Goal: Navigation & Orientation: Find specific page/section

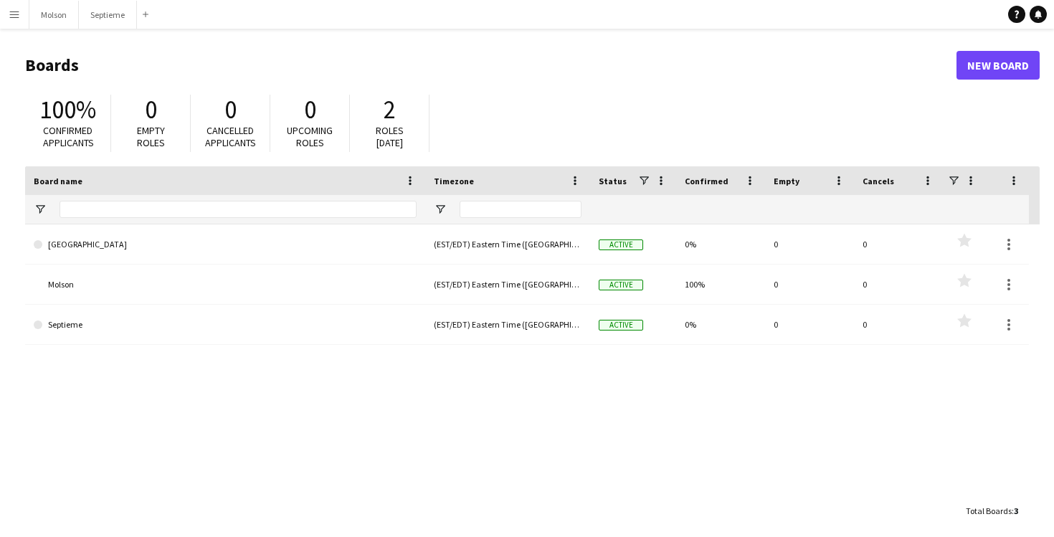
click at [393, 457] on div "Johnsonville (EST/EDT) Eastern Time (US & [GEOGRAPHIC_DATA]) Active 0% 0 0 Favo…" at bounding box center [532, 360] width 1015 height 272
click at [69, 16] on button "Molson Close" at bounding box center [53, 15] width 49 height 28
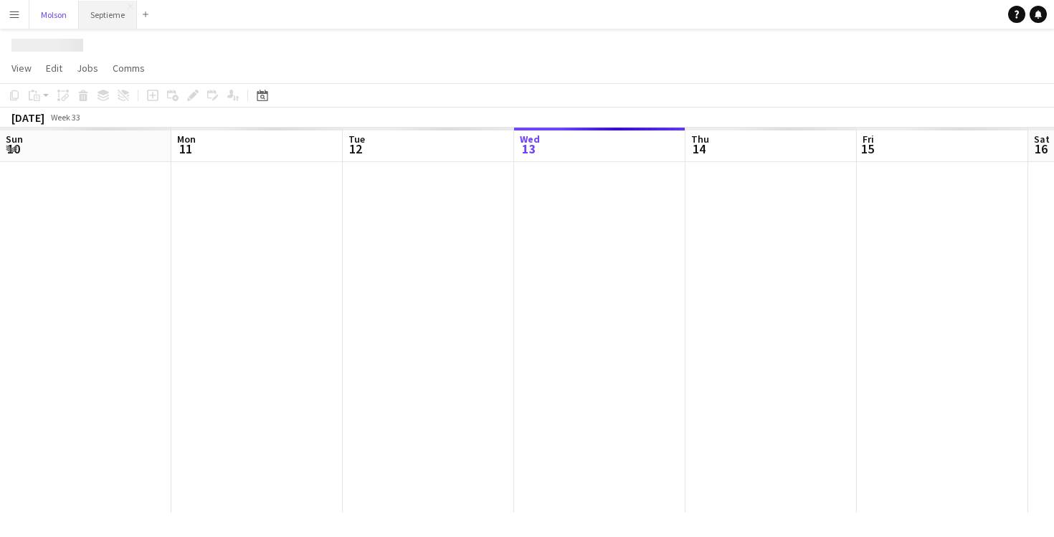
scroll to position [0, 343]
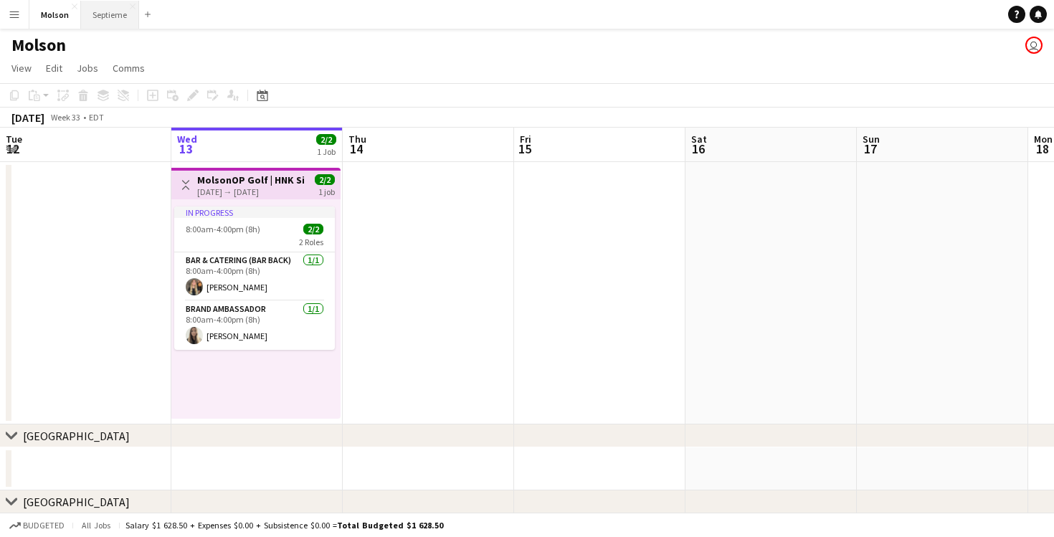
click at [110, 19] on button "Septieme Close" at bounding box center [110, 15] width 58 height 28
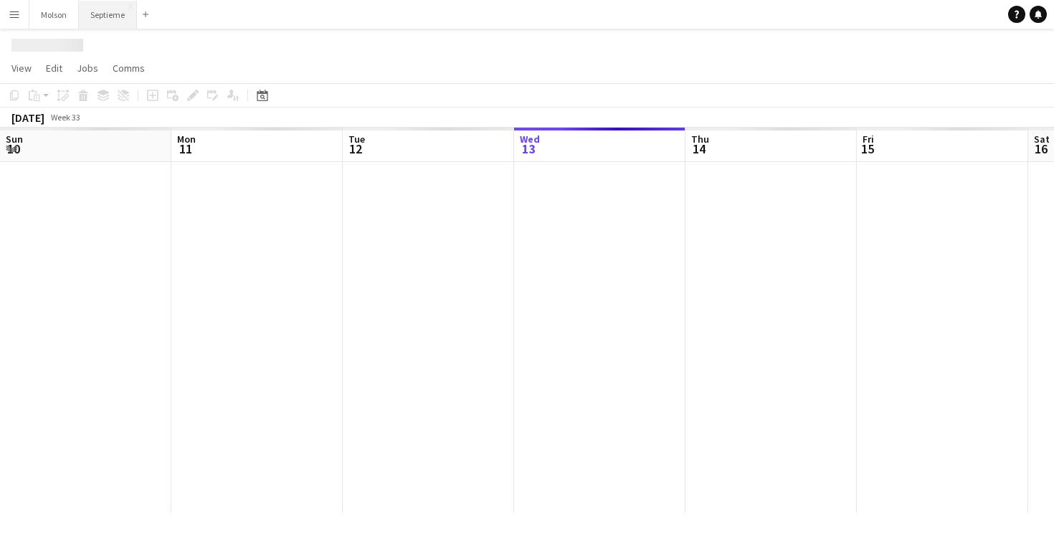
scroll to position [0, 343]
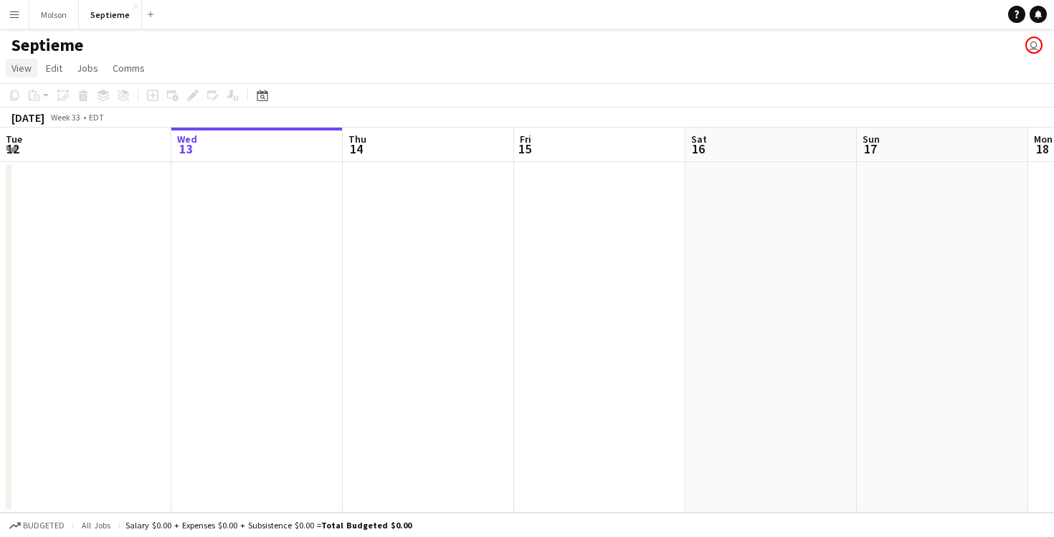
click at [19, 67] on span "View" at bounding box center [21, 68] width 20 height 13
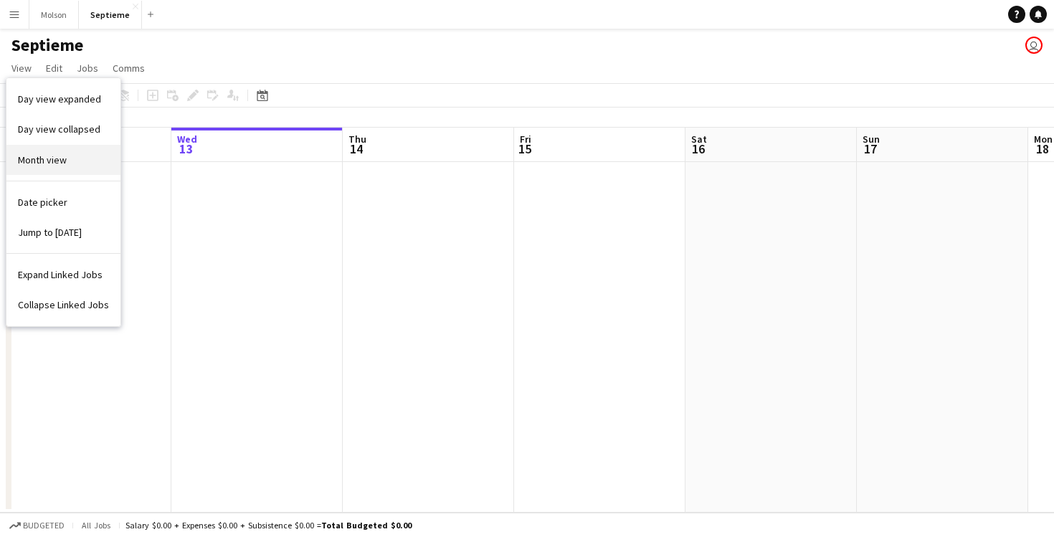
click at [67, 163] on link "Month view" at bounding box center [63, 160] width 114 height 30
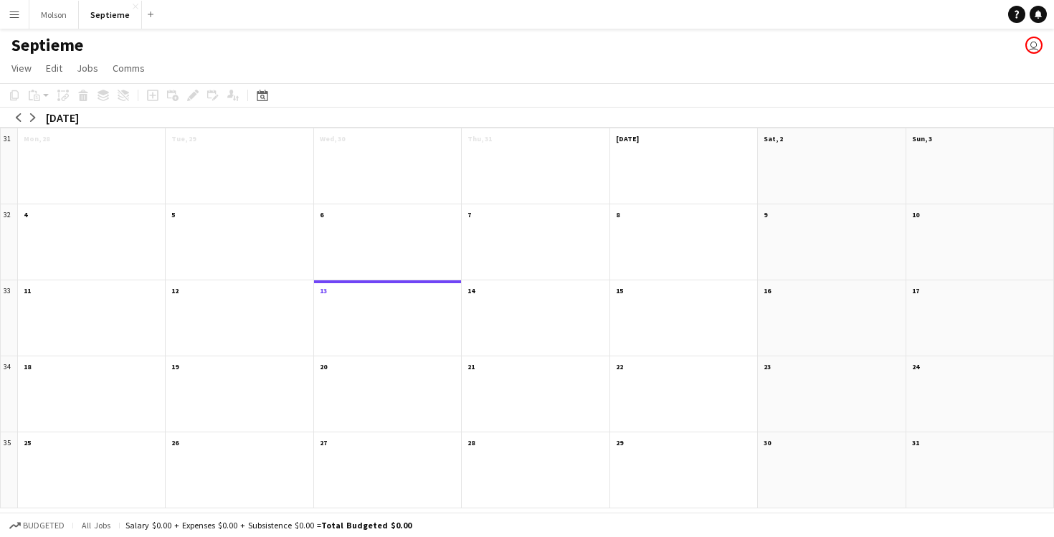
click at [25, 13] on button "Menu" at bounding box center [14, 14] width 29 height 29
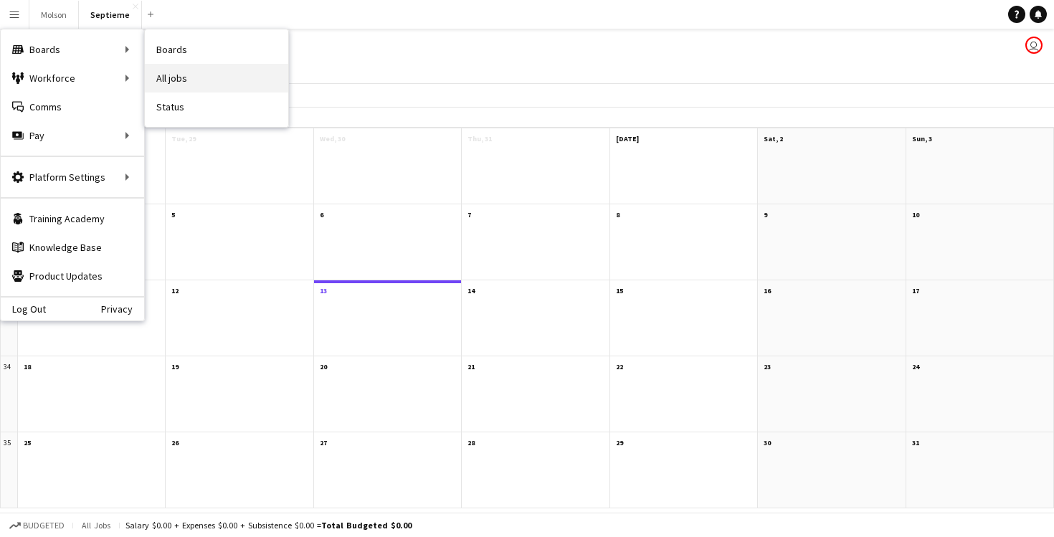
click at [214, 79] on link "All jobs" at bounding box center [216, 78] width 143 height 29
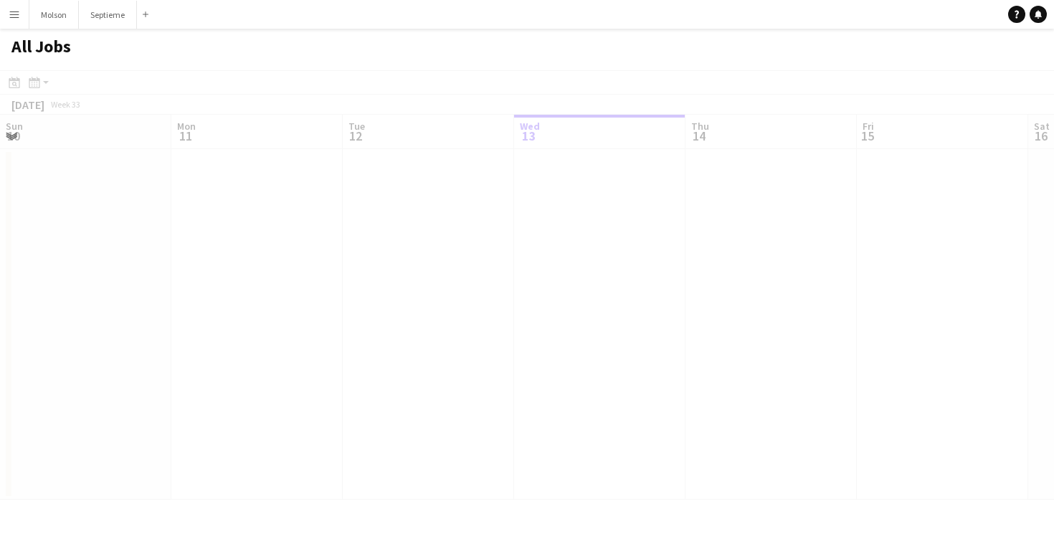
scroll to position [0, 343]
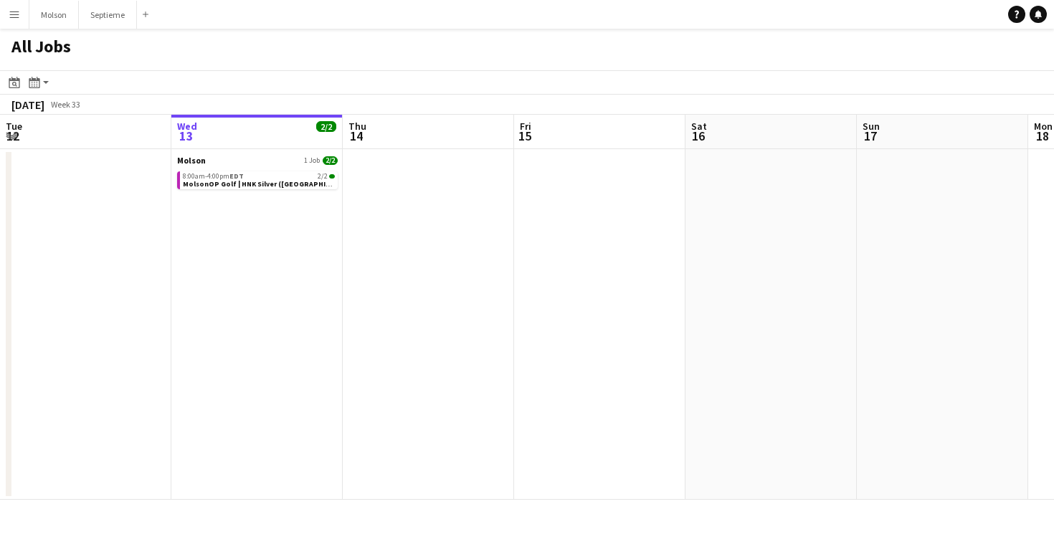
click at [19, 19] on app-icon "Menu" at bounding box center [14, 14] width 11 height 11
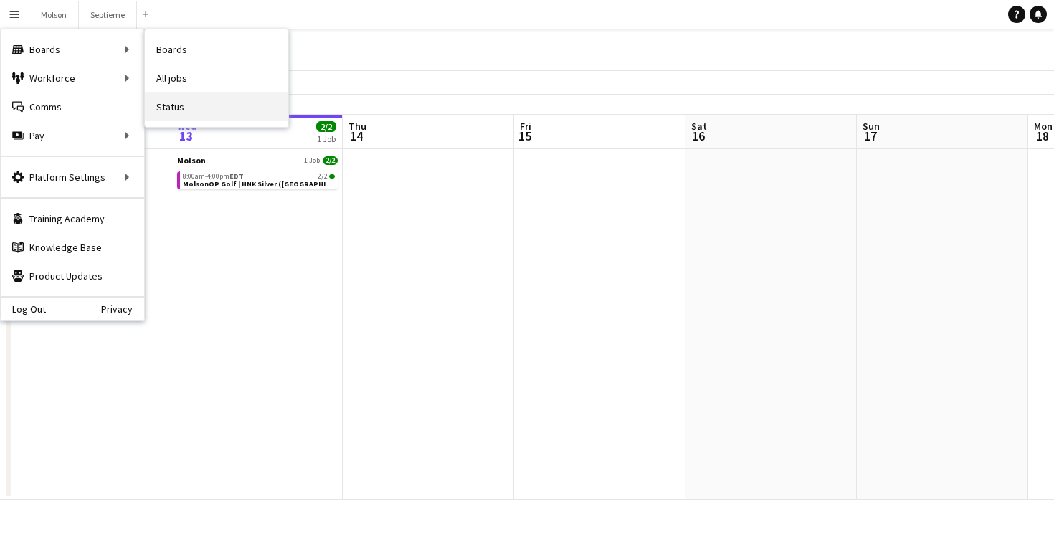
click at [204, 115] on link "Status" at bounding box center [216, 106] width 143 height 29
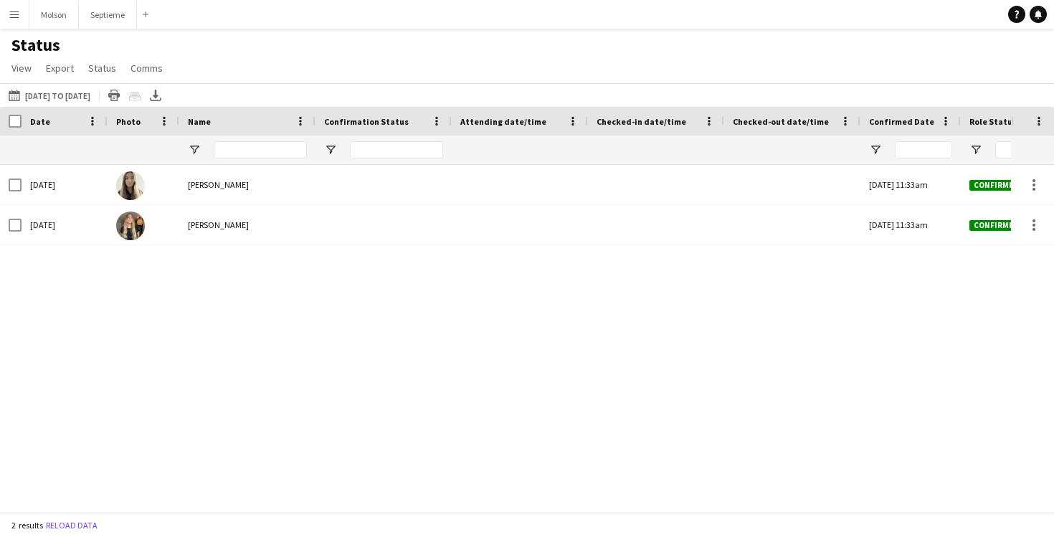
click at [19, 16] on app-icon "Menu" at bounding box center [14, 14] width 11 height 11
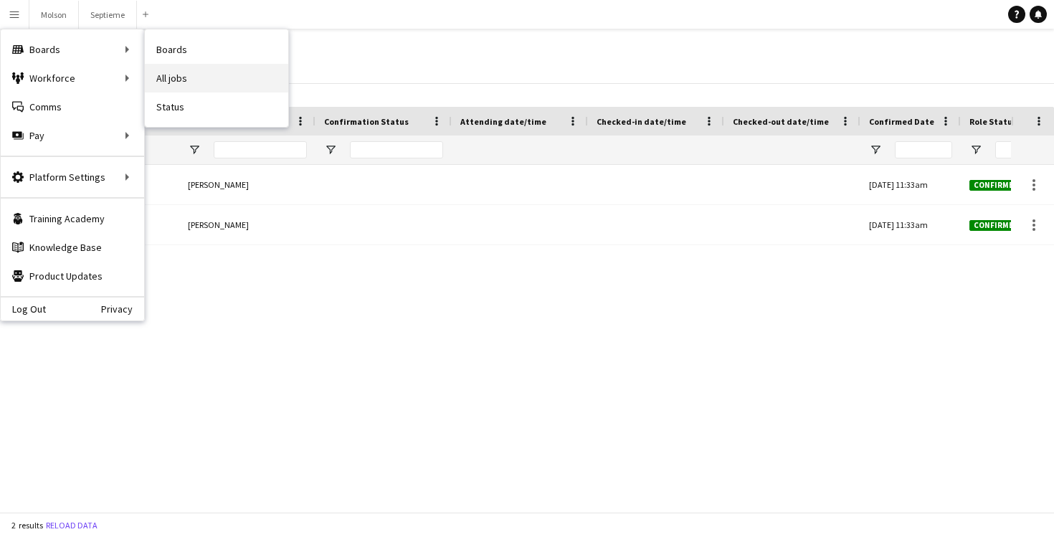
click at [207, 66] on link "All jobs" at bounding box center [216, 78] width 143 height 29
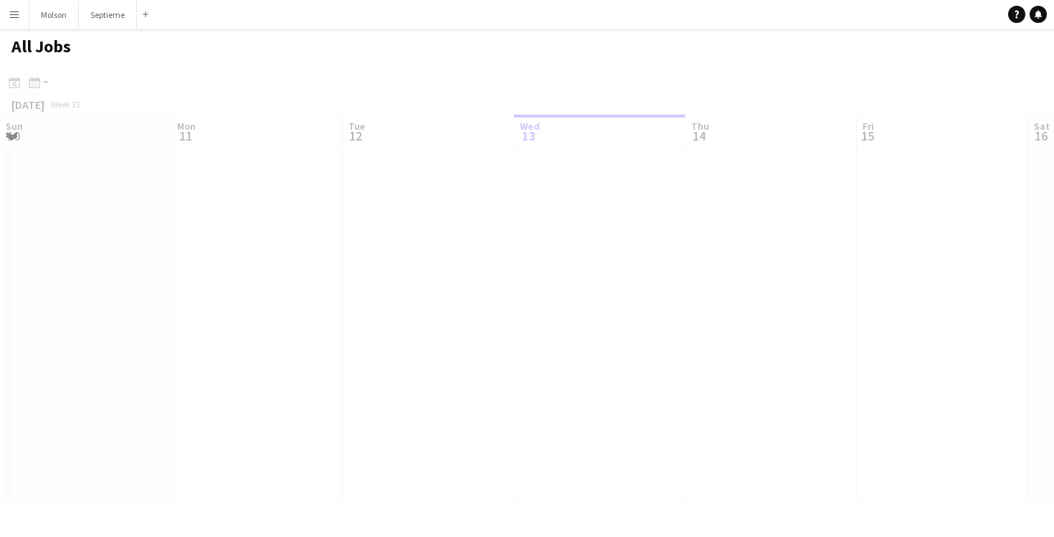
scroll to position [0, 343]
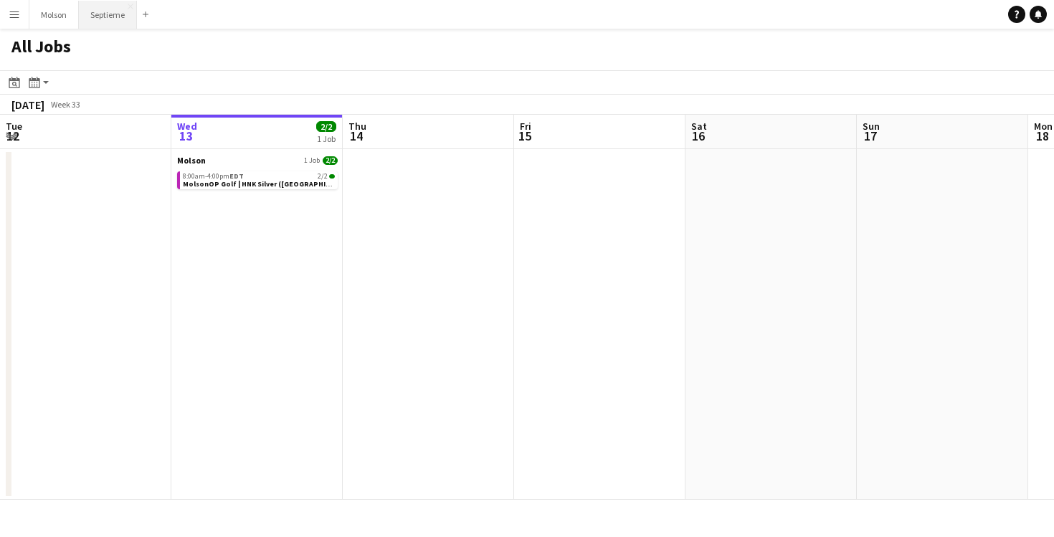
click at [101, 16] on button "Septieme Close" at bounding box center [108, 15] width 58 height 28
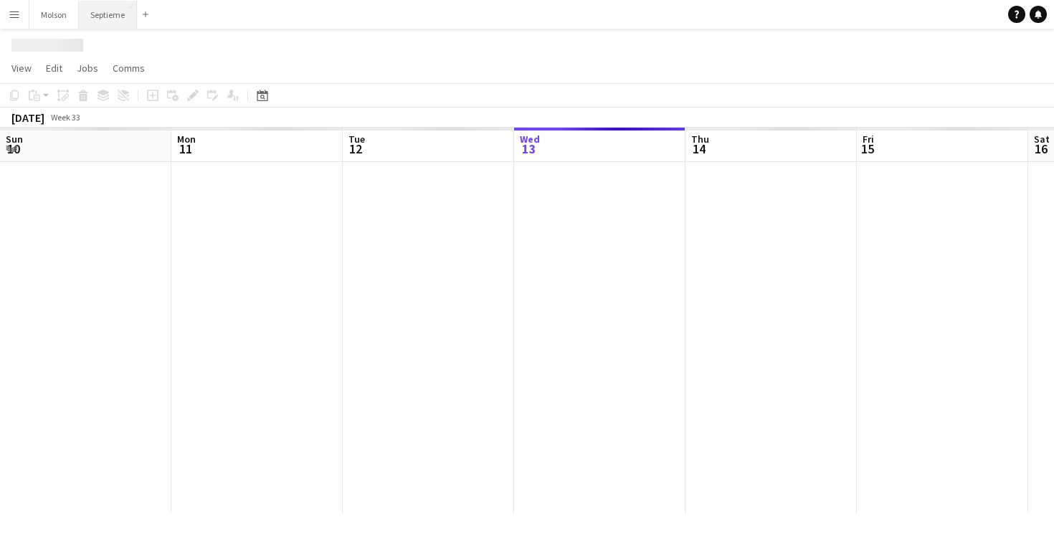
scroll to position [0, 343]
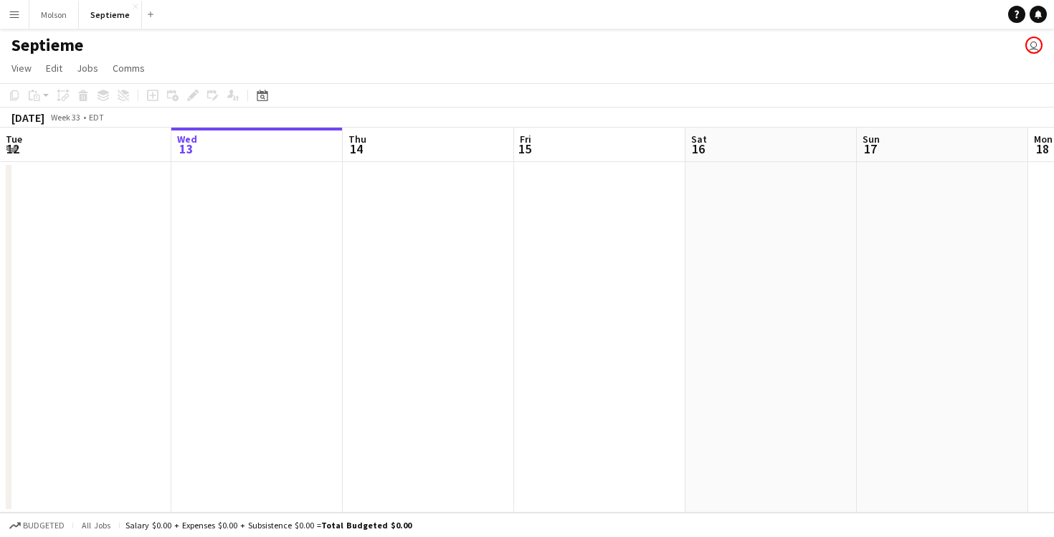
click at [1036, 49] on app-user-avatar "user" at bounding box center [1033, 45] width 17 height 17
click at [20, 14] on button "Menu" at bounding box center [14, 14] width 29 height 29
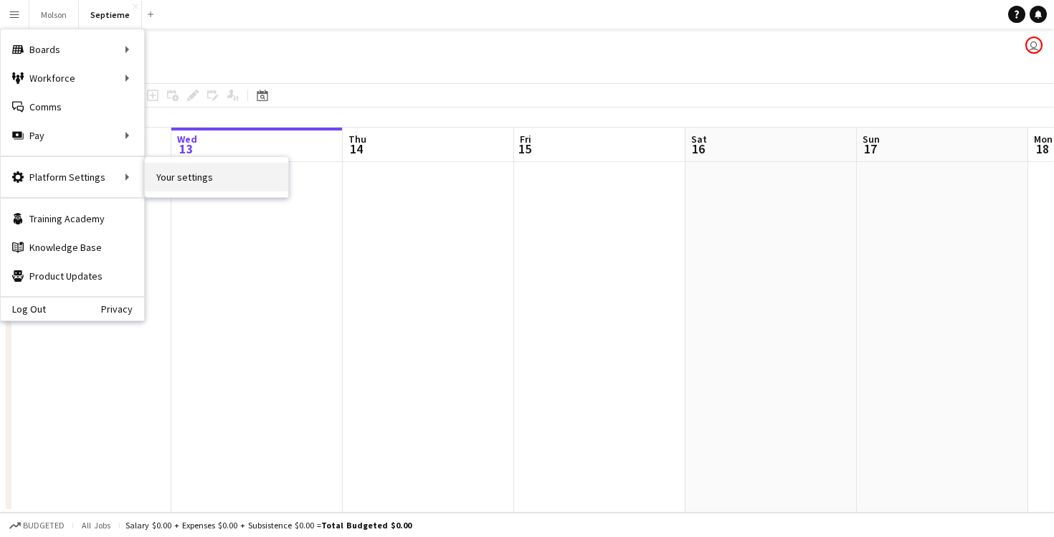
click at [194, 176] on link "Your settings" at bounding box center [216, 177] width 143 height 29
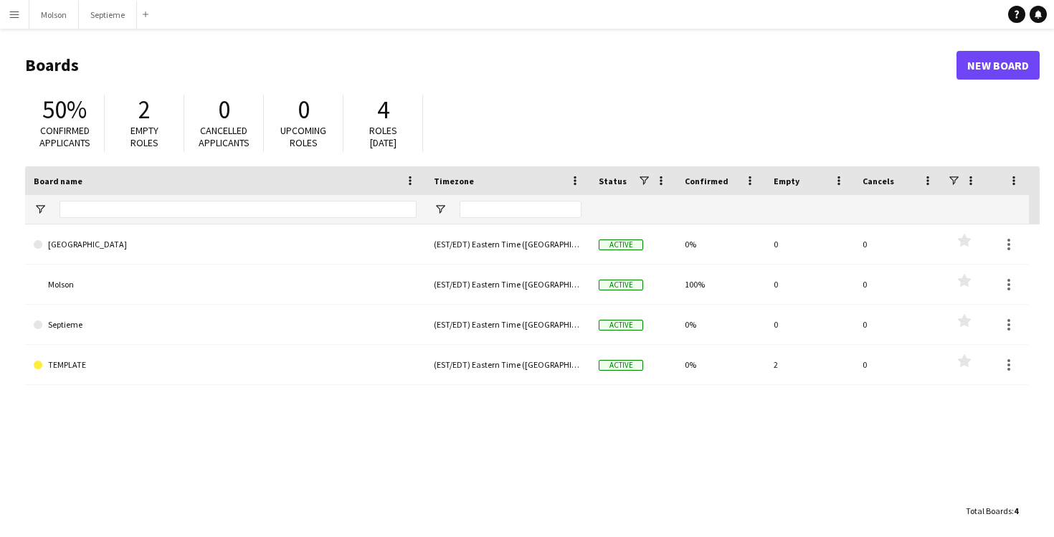
click at [538, 64] on h1 "Boards" at bounding box center [490, 65] width 931 height 22
click at [379, 134] on span "Roles [DATE]" at bounding box center [383, 136] width 28 height 25
